Goal: Task Accomplishment & Management: Manage account settings

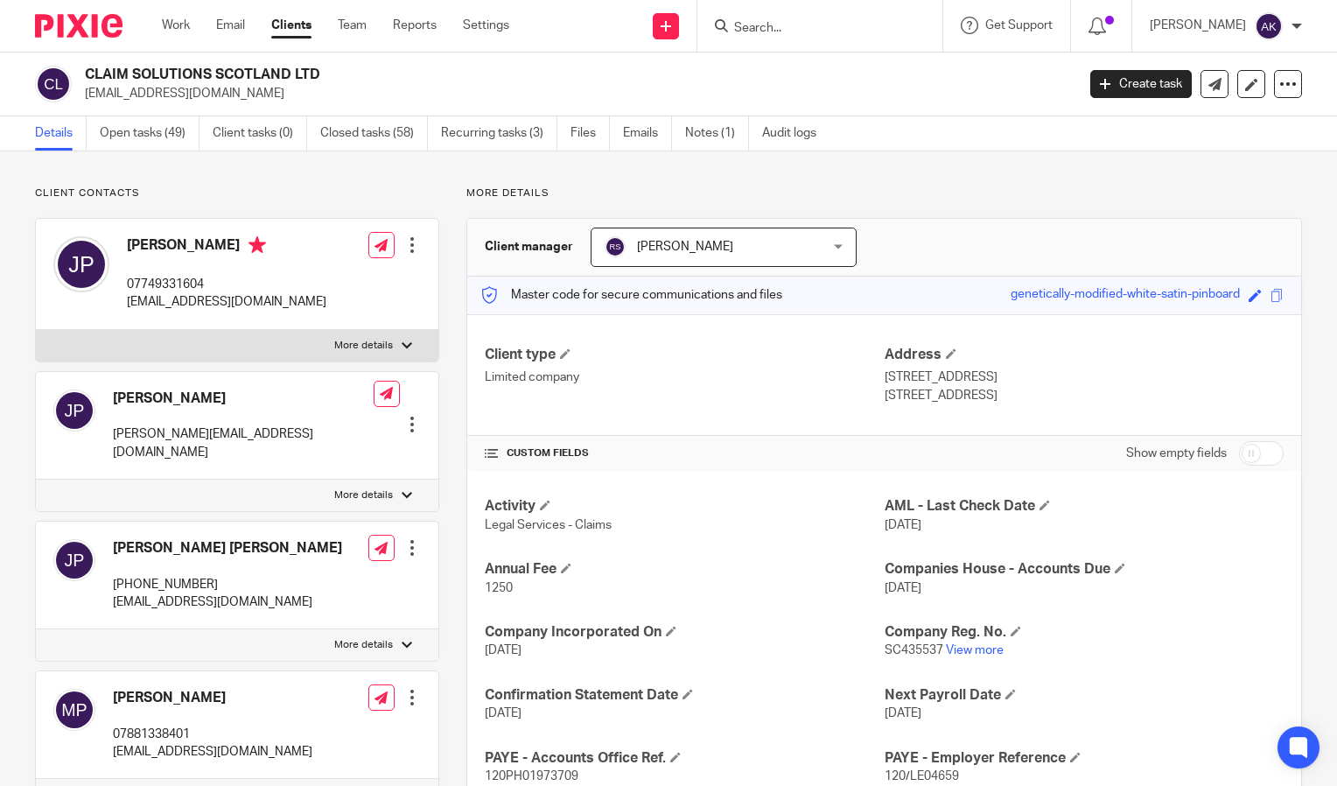
click at [773, 32] on input "Search" at bounding box center [812, 29] width 158 height 16
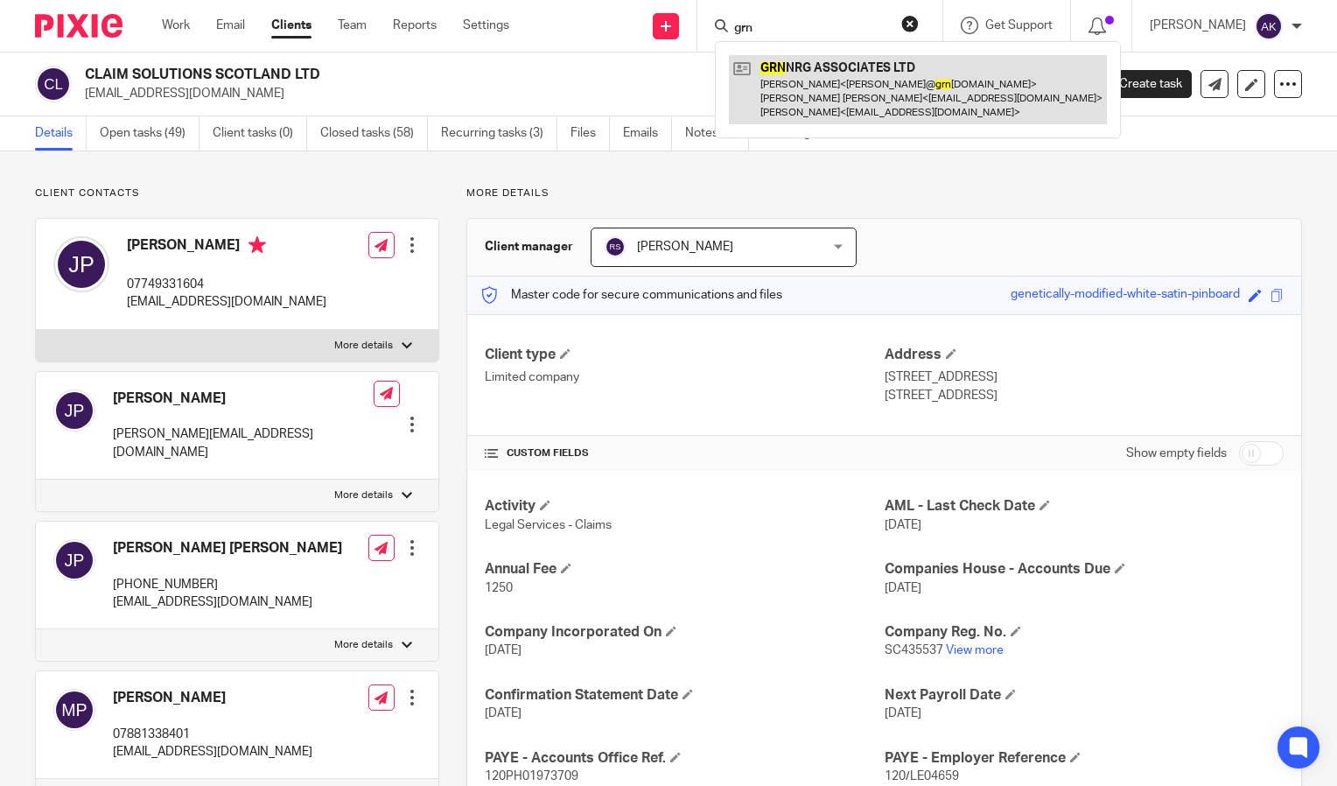
type input "grn"
click at [858, 83] on link at bounding box center [918, 89] width 378 height 69
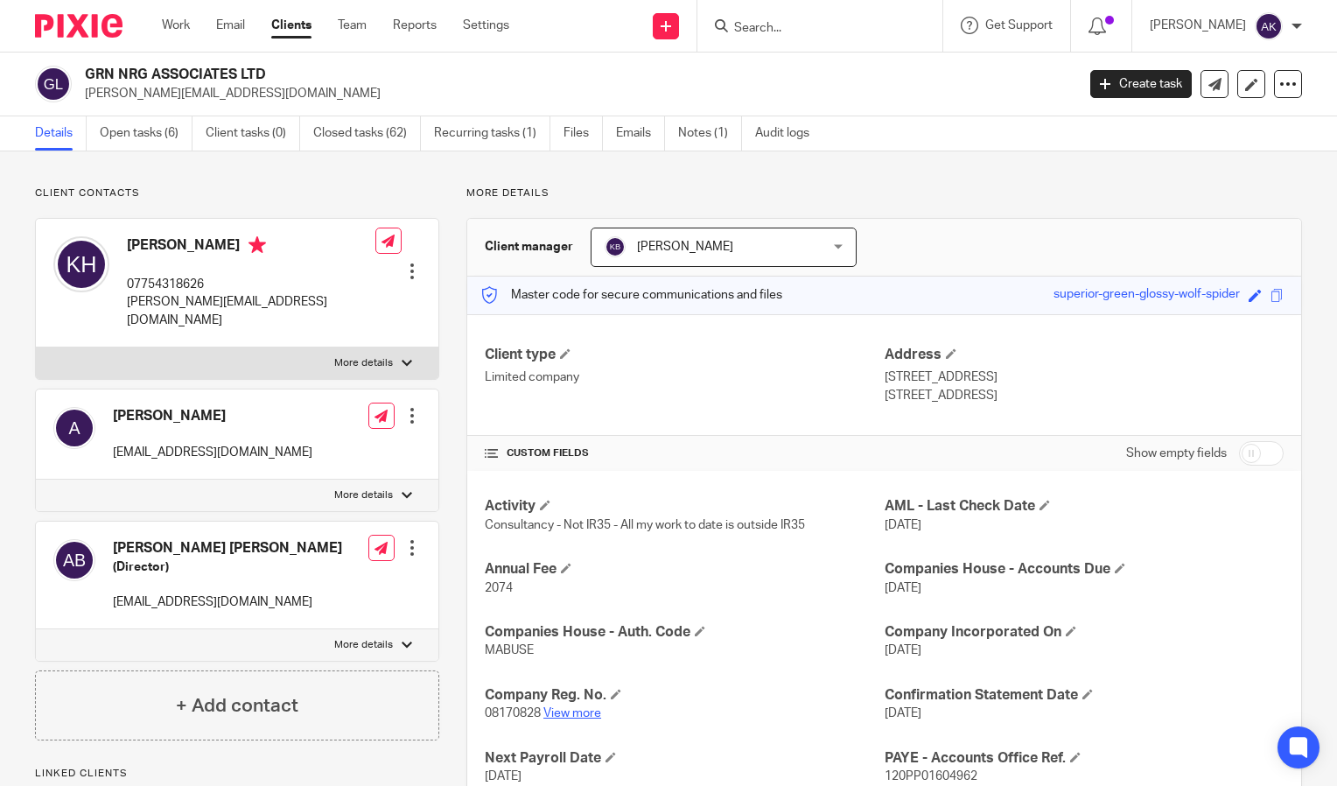
click at [575, 708] on link "View more" at bounding box center [573, 713] width 58 height 12
click at [571, 130] on link "Files" at bounding box center [583, 133] width 39 height 34
click at [40, 123] on link "Details" at bounding box center [61, 133] width 52 height 34
click at [1152, 76] on link "Create task" at bounding box center [1142, 84] width 102 height 28
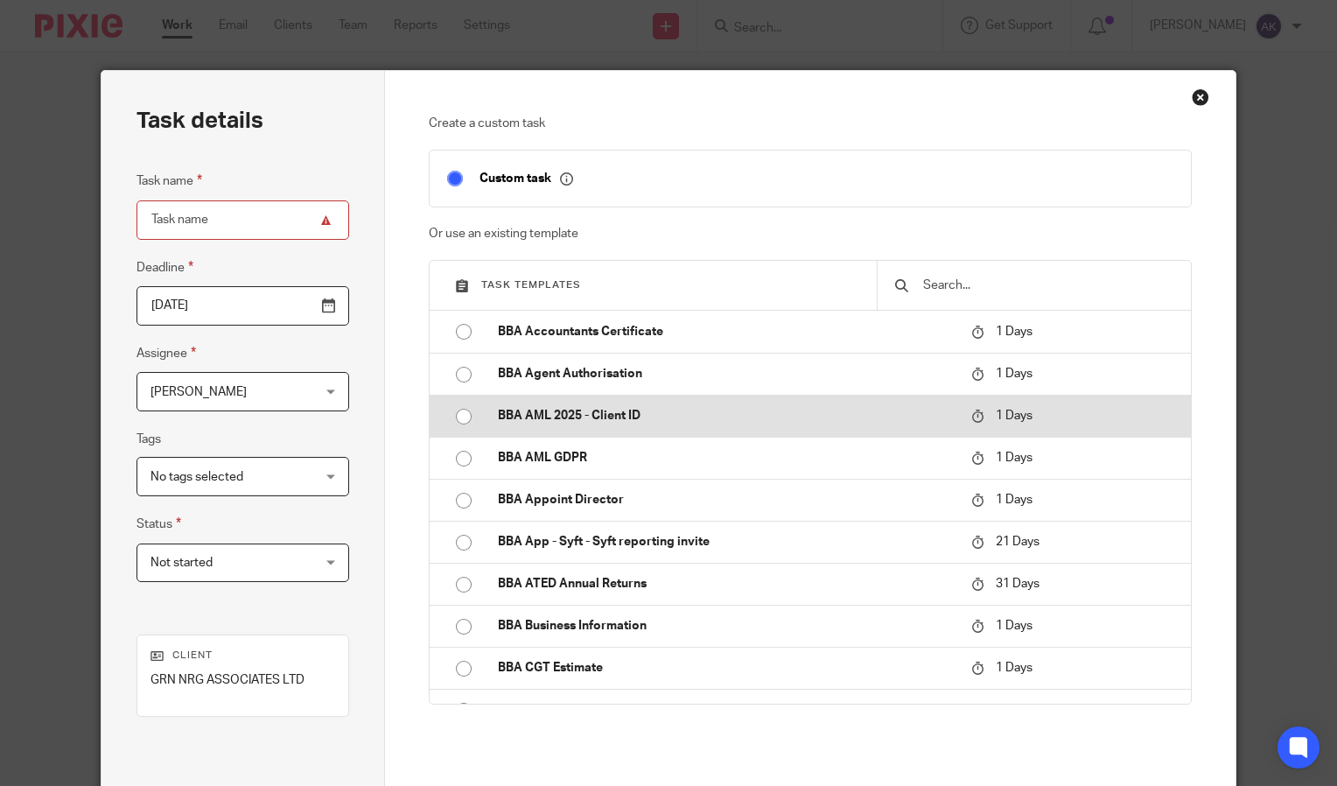
click at [654, 418] on p "BBA AML 2025 - Client ID" at bounding box center [726, 416] width 456 height 18
type input "2025-10-15"
type input "BBA AML 2025 - Client ID"
checkbox input "false"
radio input "true"
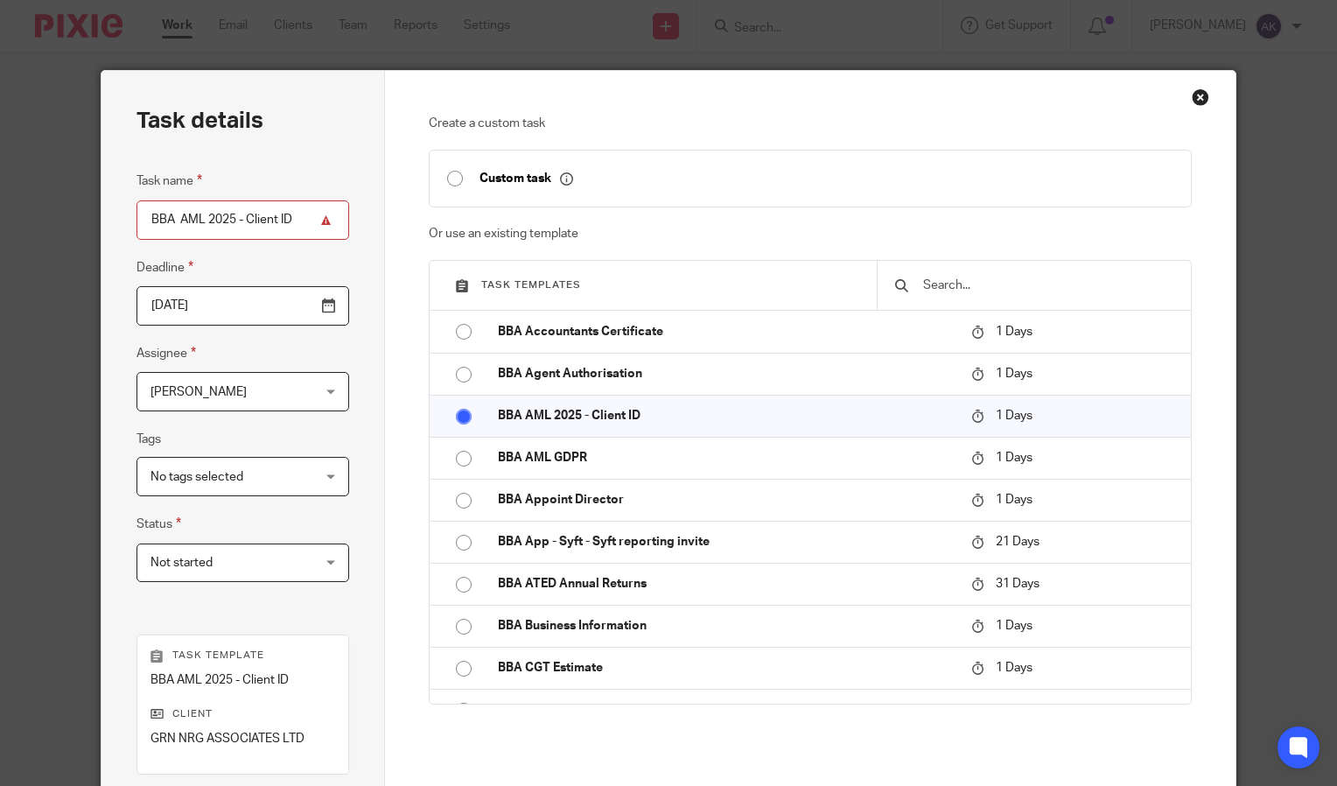
scroll to position [249, 0]
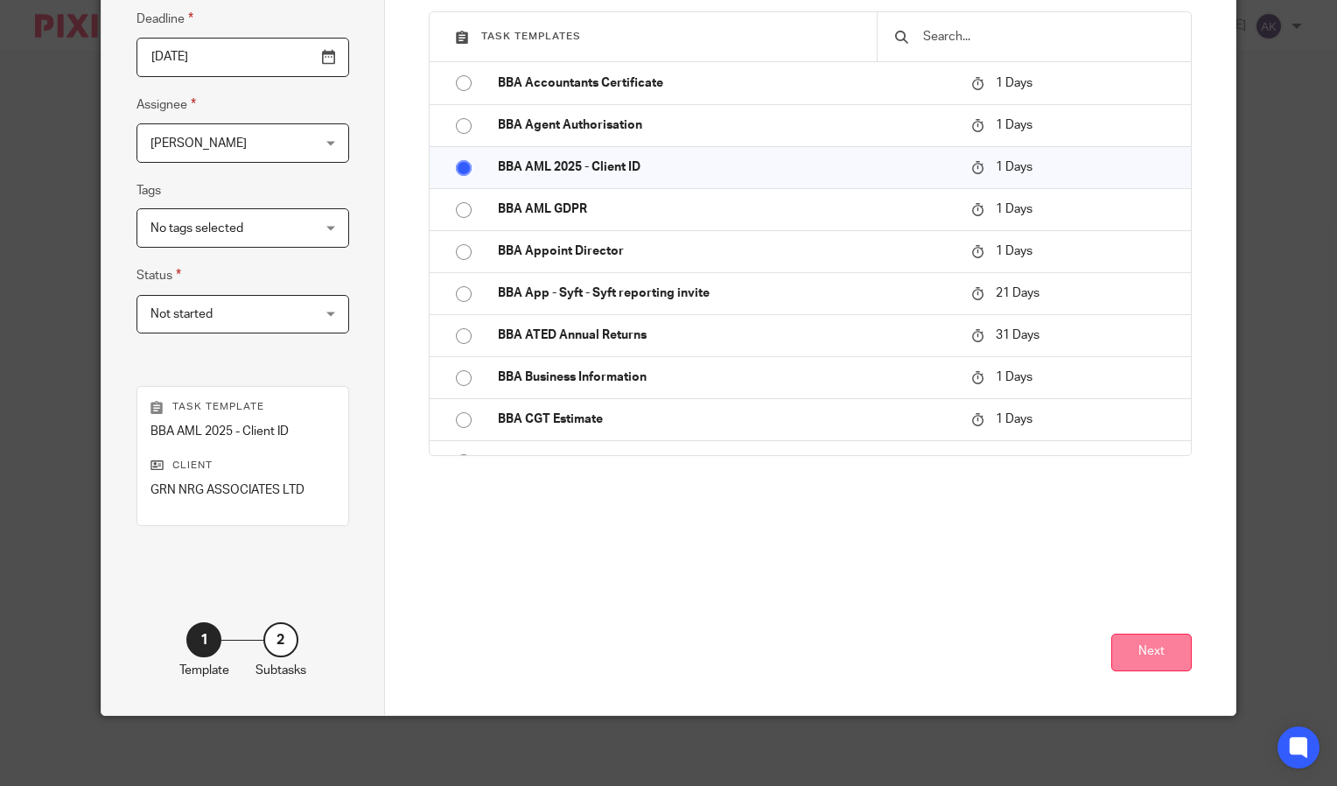
click at [1146, 639] on button "Next" at bounding box center [1152, 653] width 81 height 38
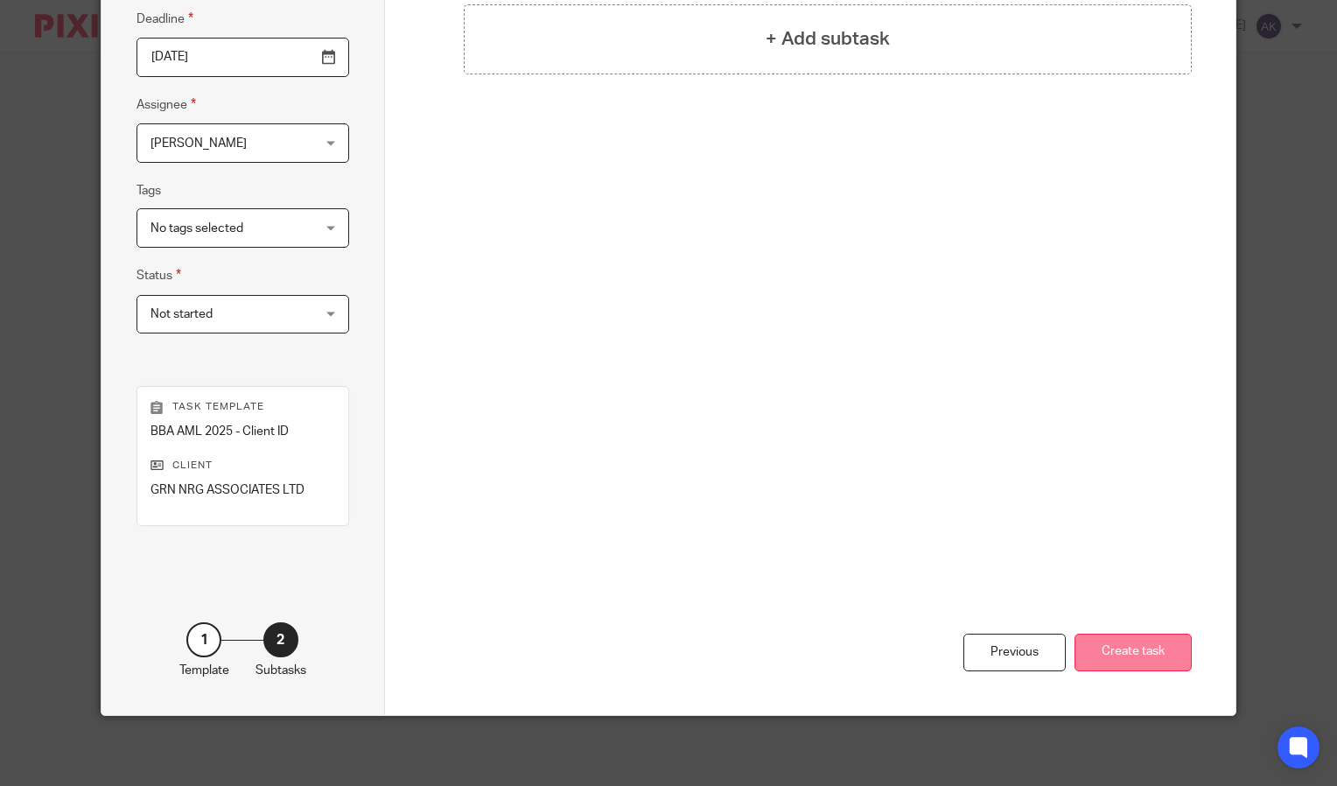
click at [1133, 651] on button "Create task" at bounding box center [1133, 653] width 117 height 38
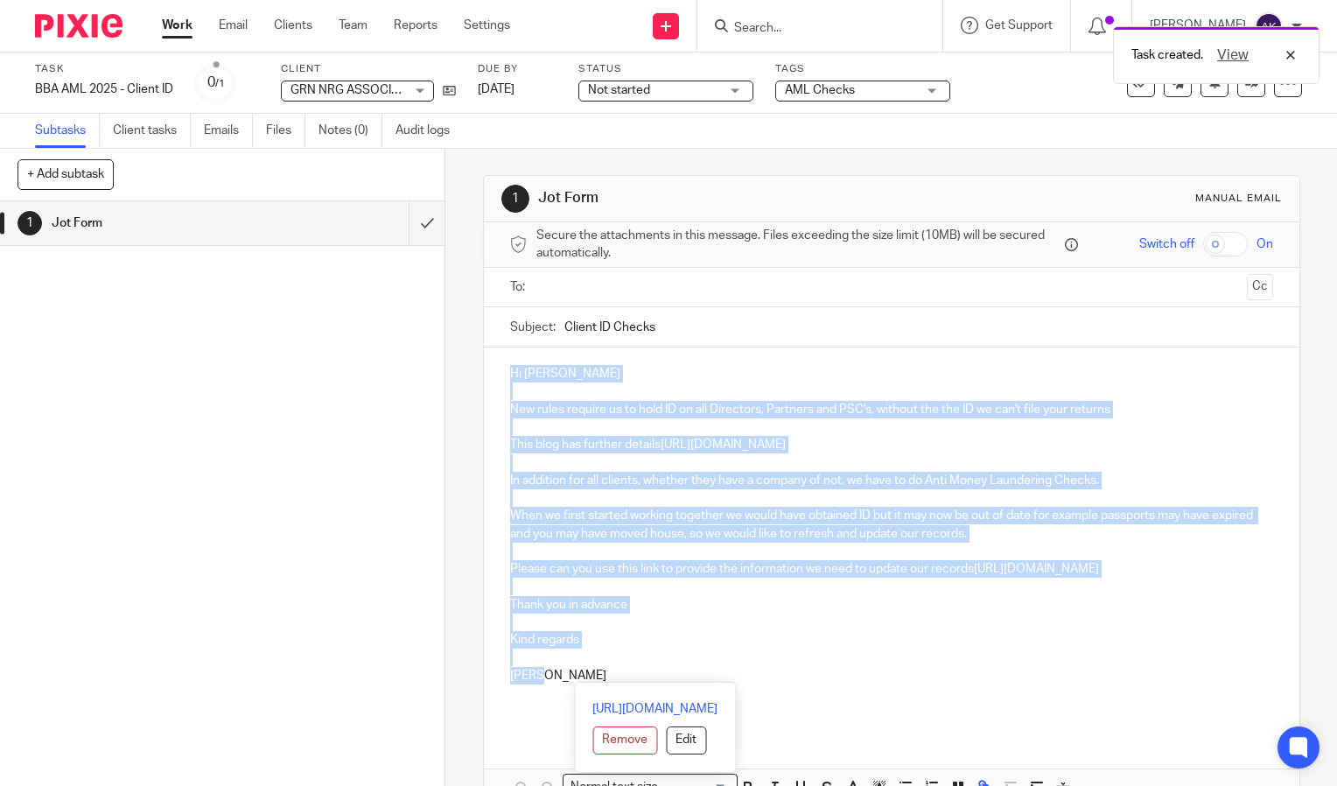
drag, startPoint x: 540, startPoint y: 674, endPoint x: 506, endPoint y: 377, distance: 298.7
click at [506, 377] on div "Hi Kevin New rules require us to hold ID on all Directors, Partners and PSC's, …" at bounding box center [892, 539] width 816 height 385
copy div "Hi Kevin New rules require us to hold ID on all Directors, Partners and PSC's, …"
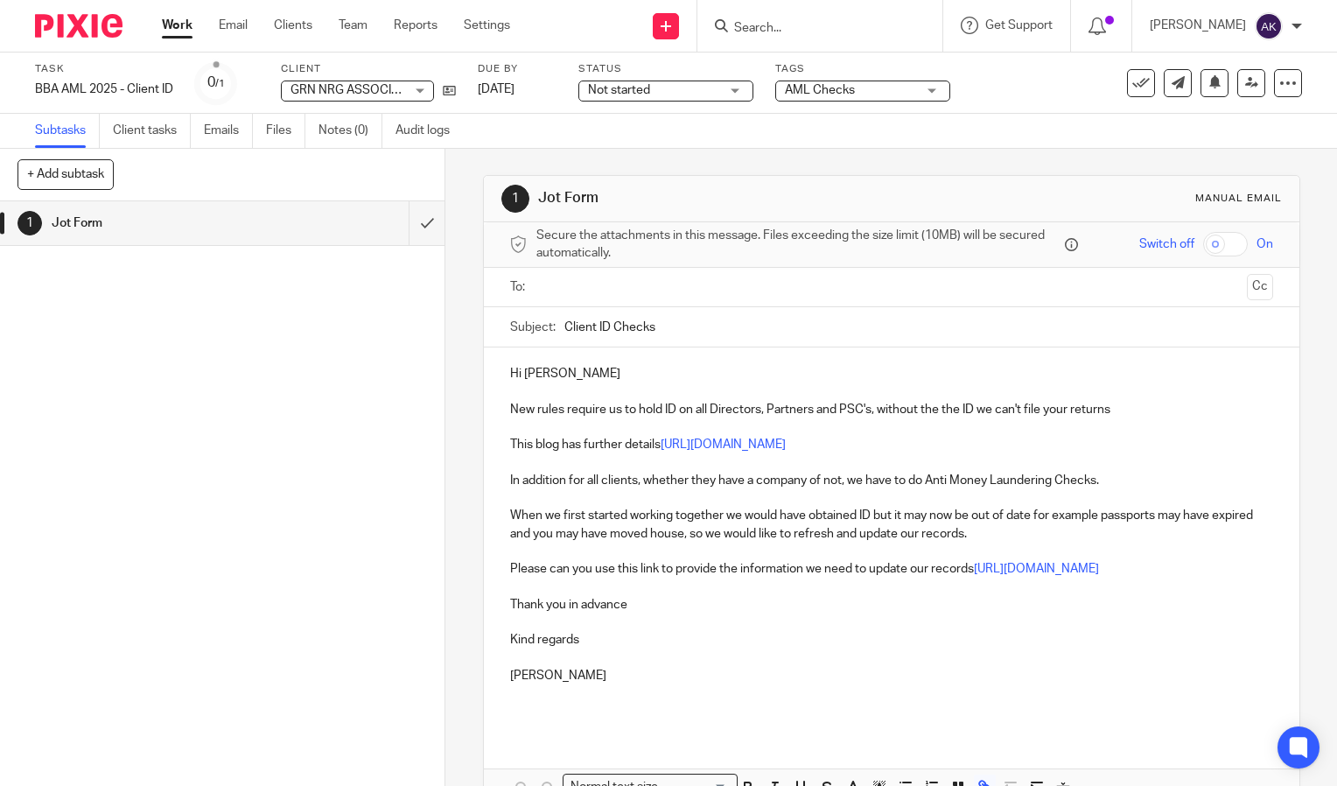
click at [789, 19] on form at bounding box center [826, 26] width 186 height 22
click at [789, 29] on input "Search" at bounding box center [812, 29] width 158 height 16
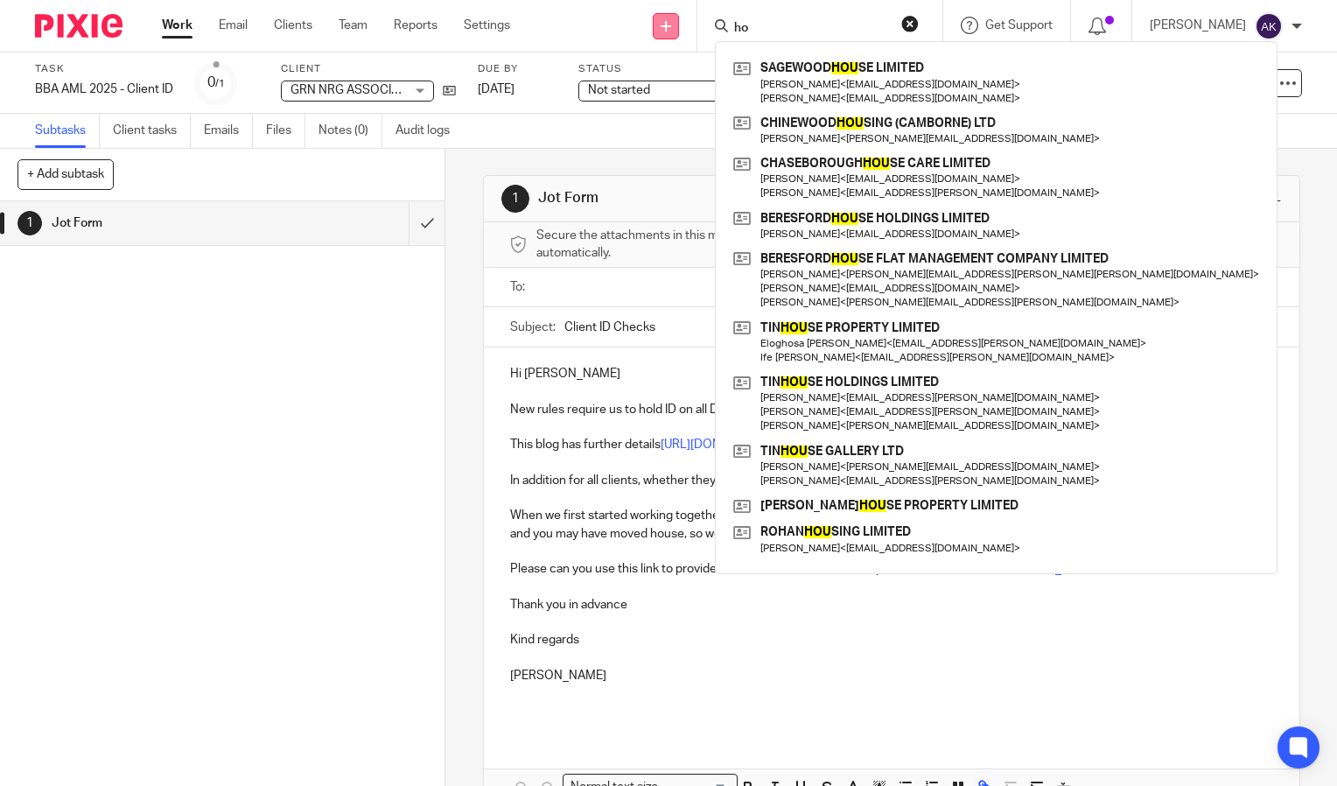
type input "h"
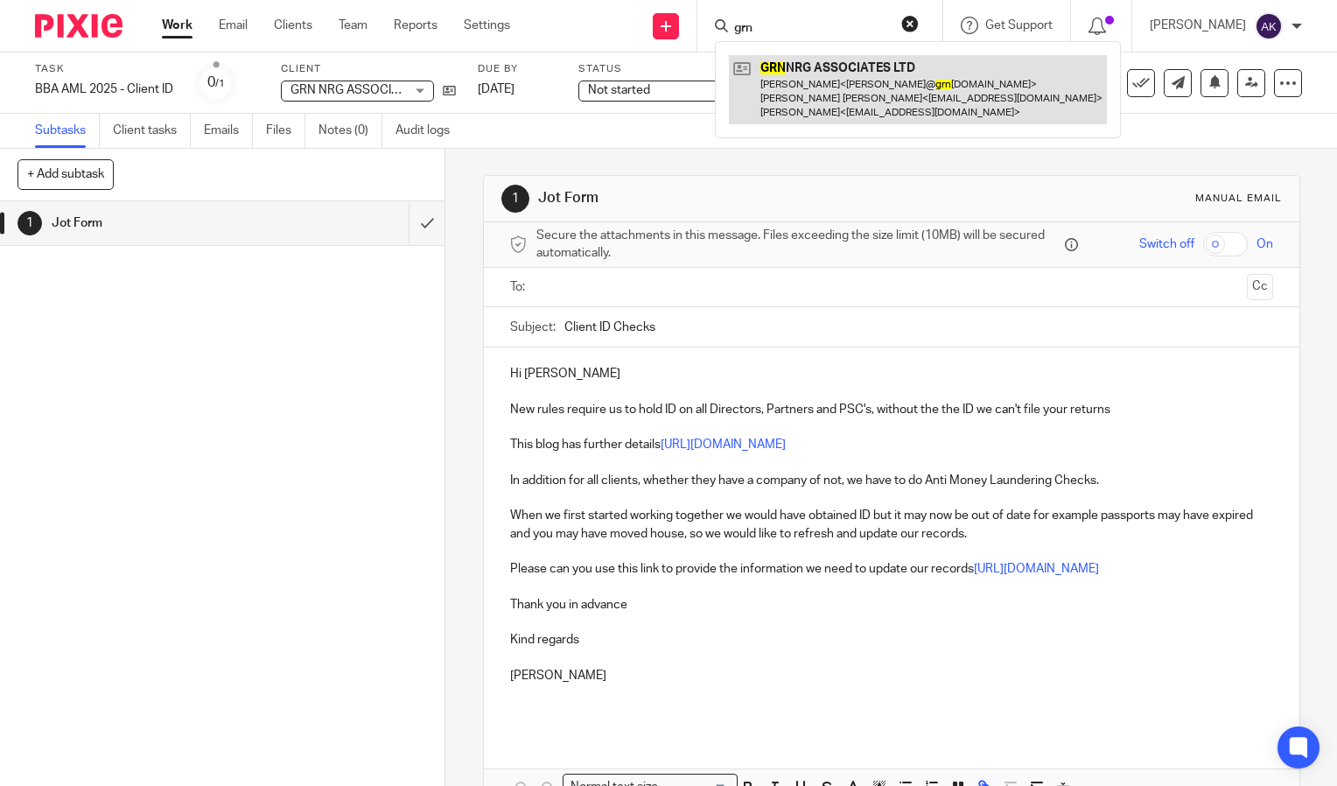
type input "grn"
click at [858, 102] on link at bounding box center [918, 89] width 378 height 69
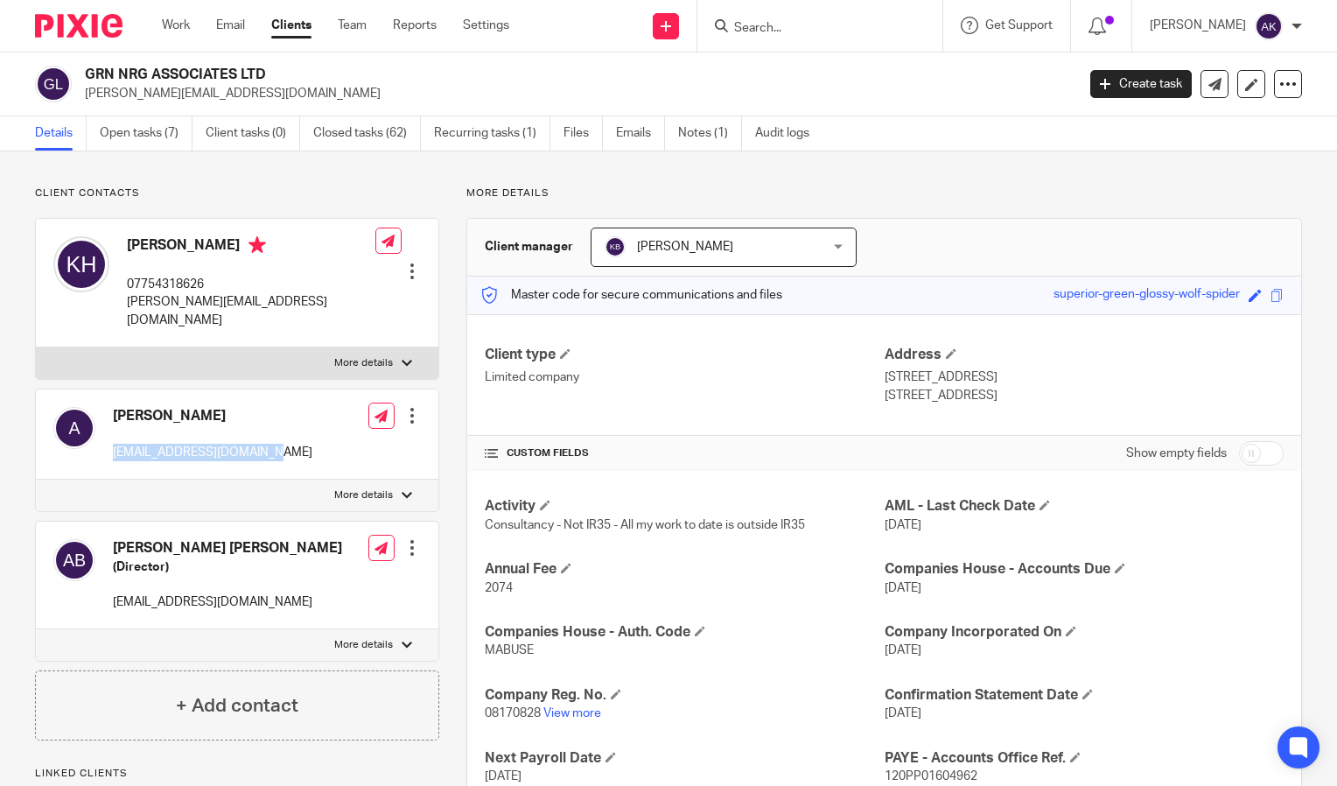
drag, startPoint x: 109, startPoint y: 436, endPoint x: 265, endPoint y: 431, distance: 156.7
click at [265, 431] on div "[PERSON_NAME] [EMAIL_ADDRESS][DOMAIN_NAME] Edit contact Create client from cont…" at bounding box center [237, 434] width 403 height 90
drag, startPoint x: 265, startPoint y: 431, endPoint x: 247, endPoint y: 434, distance: 18.6
copy p "[EMAIL_ADDRESS][DOMAIN_NAME]"
